Goal: Task Accomplishment & Management: Use online tool/utility

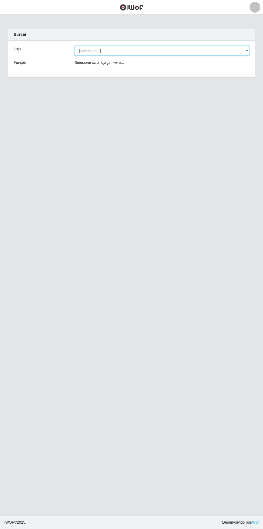
click at [248, 50] on select "[Selecione...] Bemais Supermercados - [GEOGRAPHIC_DATA]" at bounding box center [162, 50] width 175 height 9
select select "250"
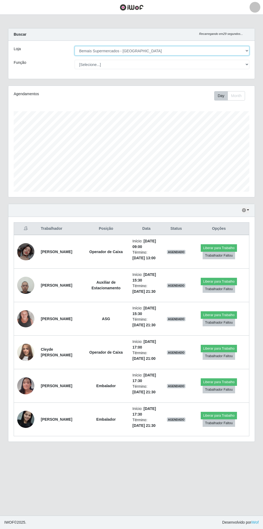
scroll to position [111, 246]
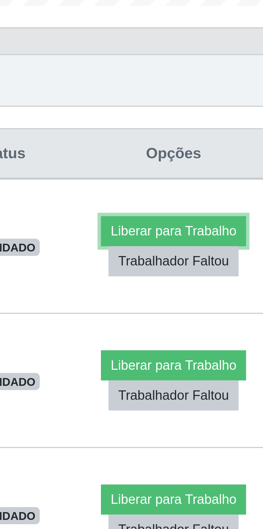
click at [219, 247] on button "Liberar para Trabalho" at bounding box center [219, 248] width 36 height 8
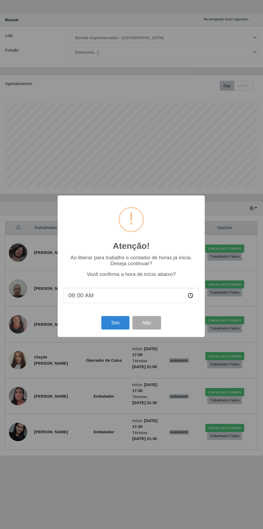
click at [193, 295] on input "09:00" at bounding box center [131, 292] width 127 height 14
type input "09:10"
click at [115, 318] on button "Sim" at bounding box center [116, 317] width 26 height 13
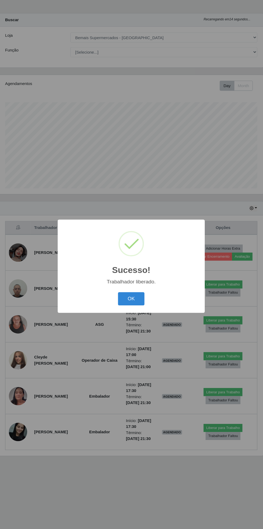
click at [137, 297] on button "OK" at bounding box center [131, 295] width 25 height 13
